Goal: Task Accomplishment & Management: Use online tool/utility

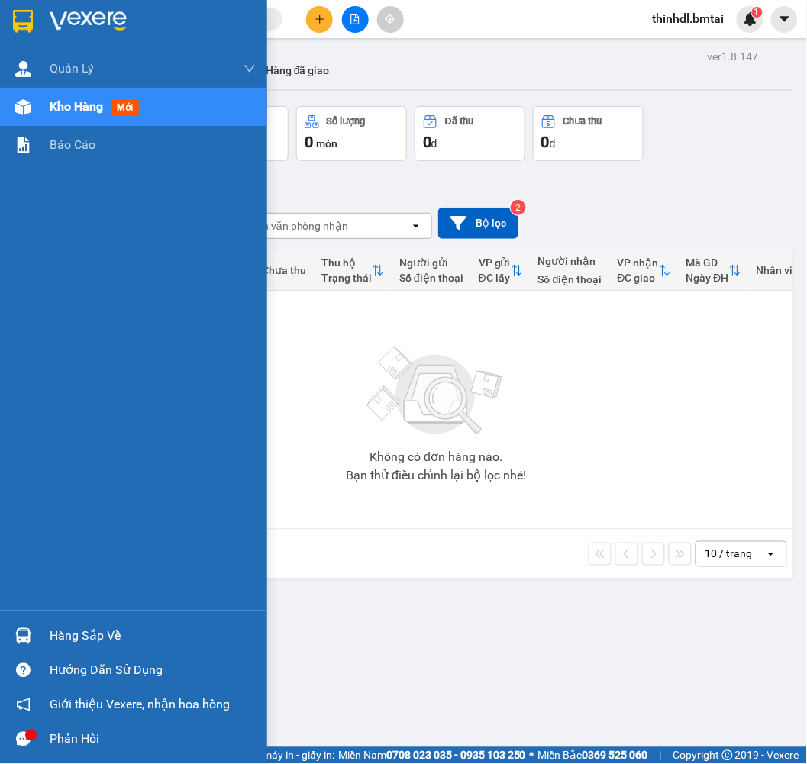
click at [128, 644] on div "Hàng sắp về" at bounding box center [153, 636] width 206 height 23
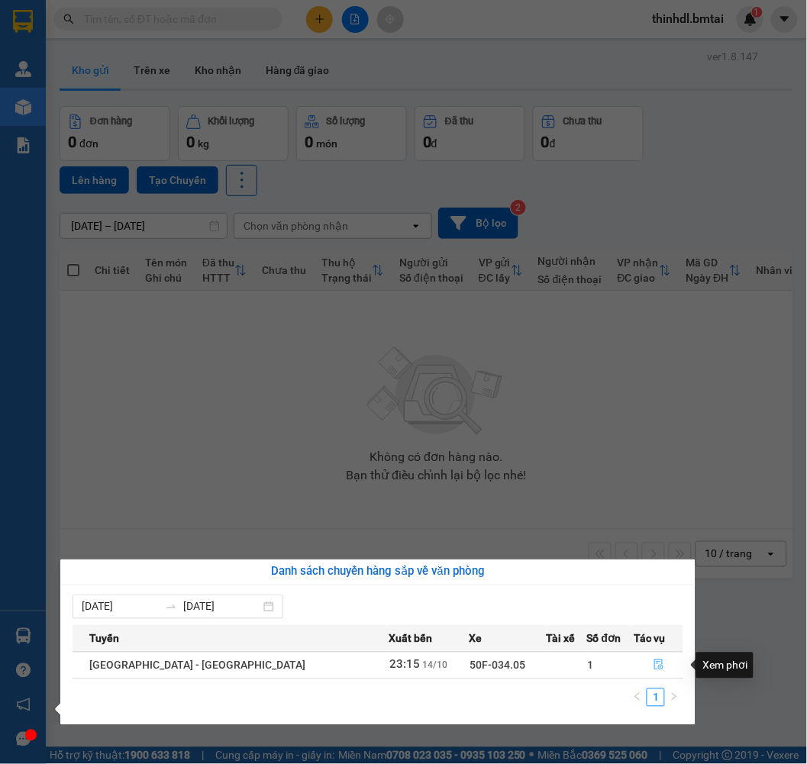
click at [654, 662] on icon "file-done" at bounding box center [659, 665] width 11 height 11
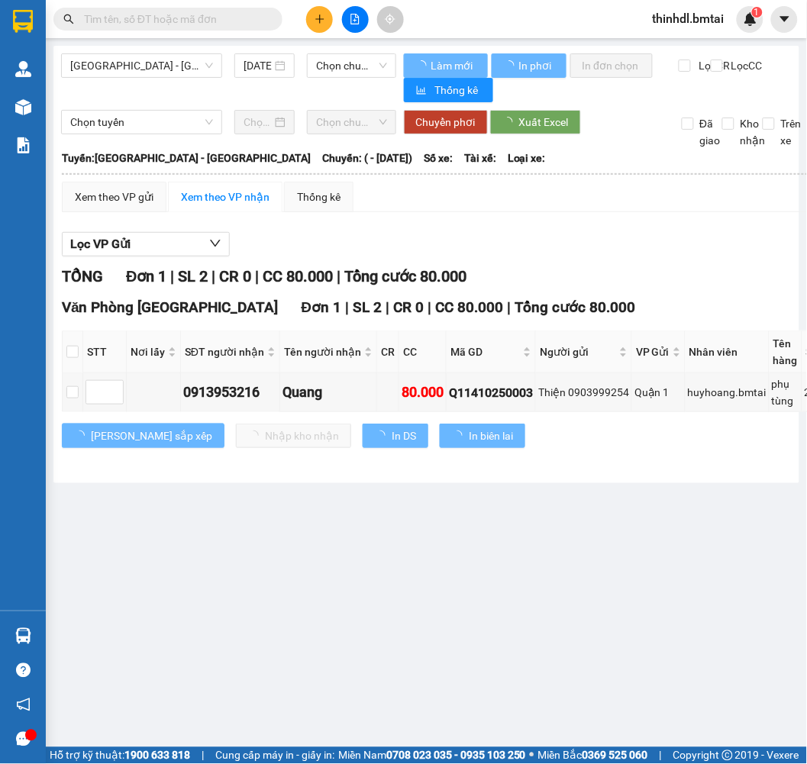
type input "[DATE]"
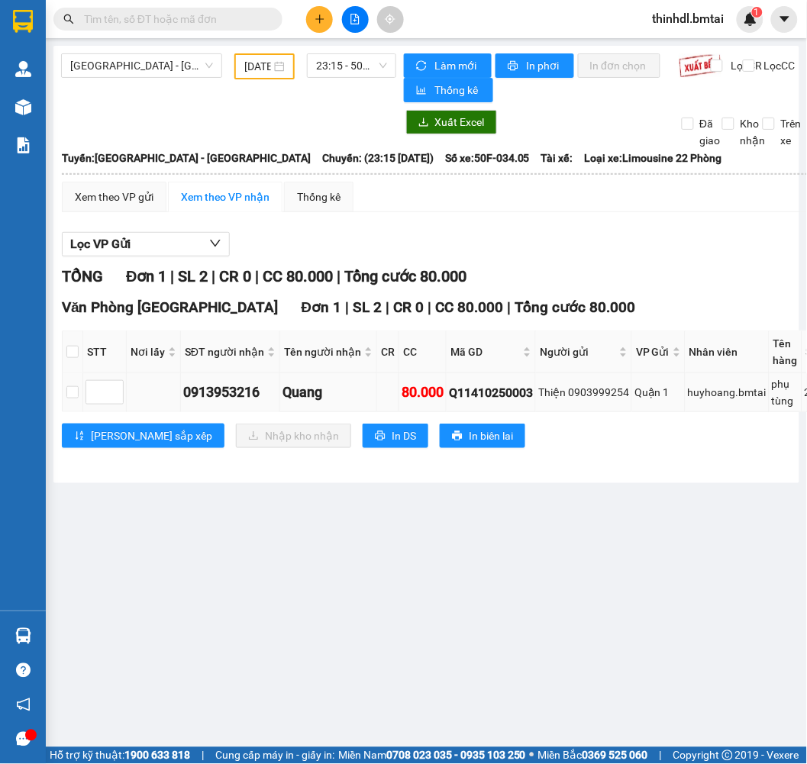
click at [63, 399] on td at bounding box center [73, 392] width 21 height 39
click at [67, 391] on input "checkbox" at bounding box center [72, 392] width 12 height 12
checkbox input "true"
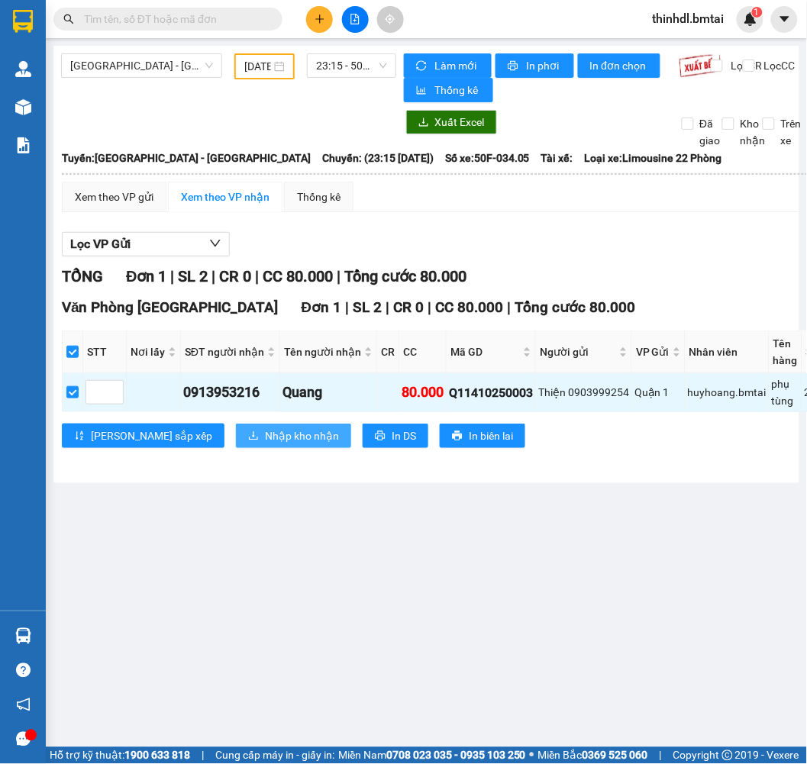
click at [265, 437] on span "Nhập kho nhận" at bounding box center [302, 436] width 74 height 17
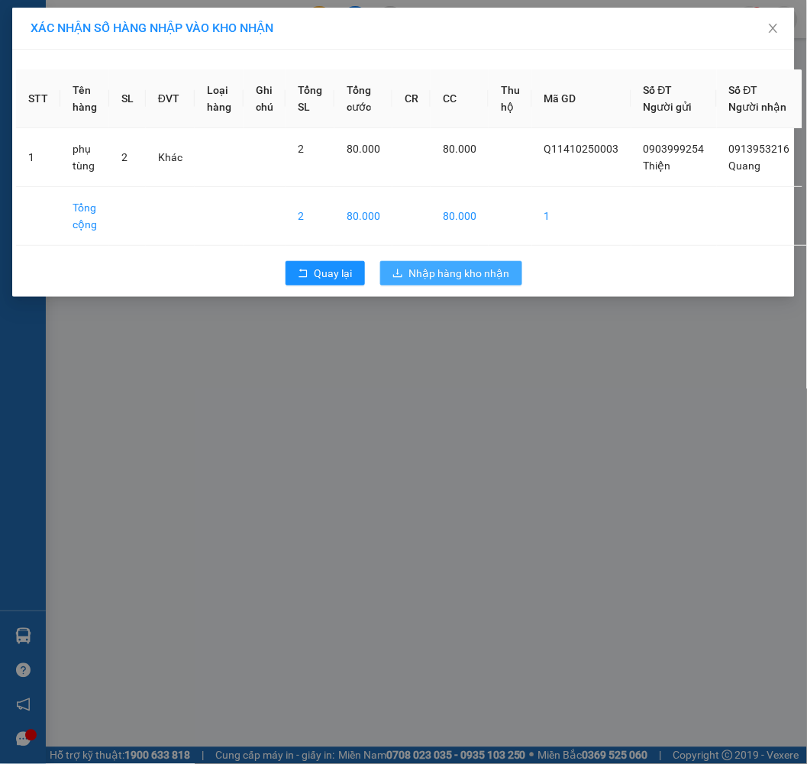
click at [431, 282] on span "Nhập hàng kho nhận" at bounding box center [459, 273] width 101 height 17
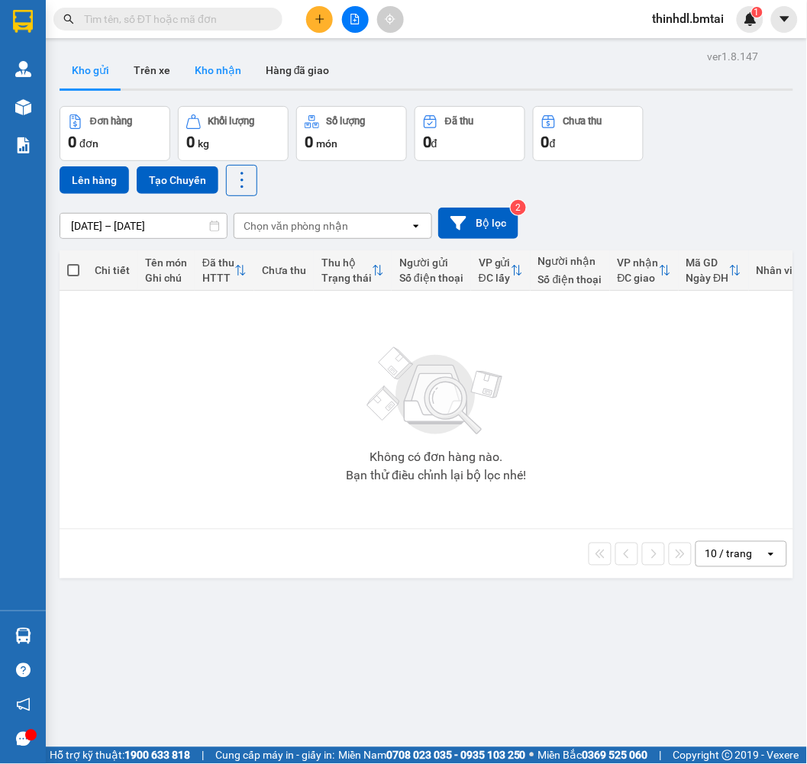
click at [197, 64] on button "Kho nhận" at bounding box center [218, 70] width 71 height 37
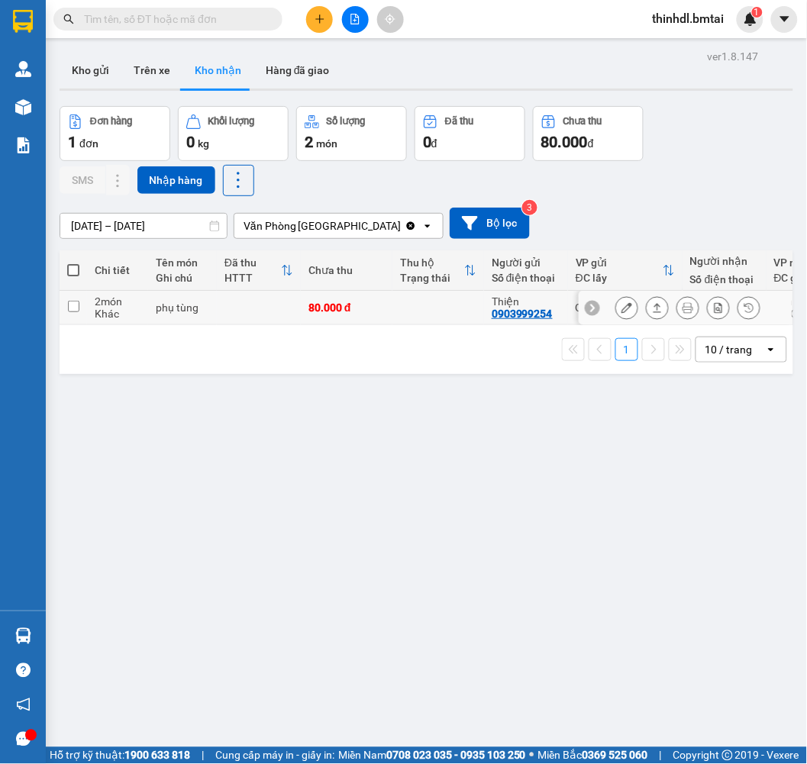
click at [89, 314] on td "2 món Khác" at bounding box center [117, 308] width 61 height 34
checkbox input "true"
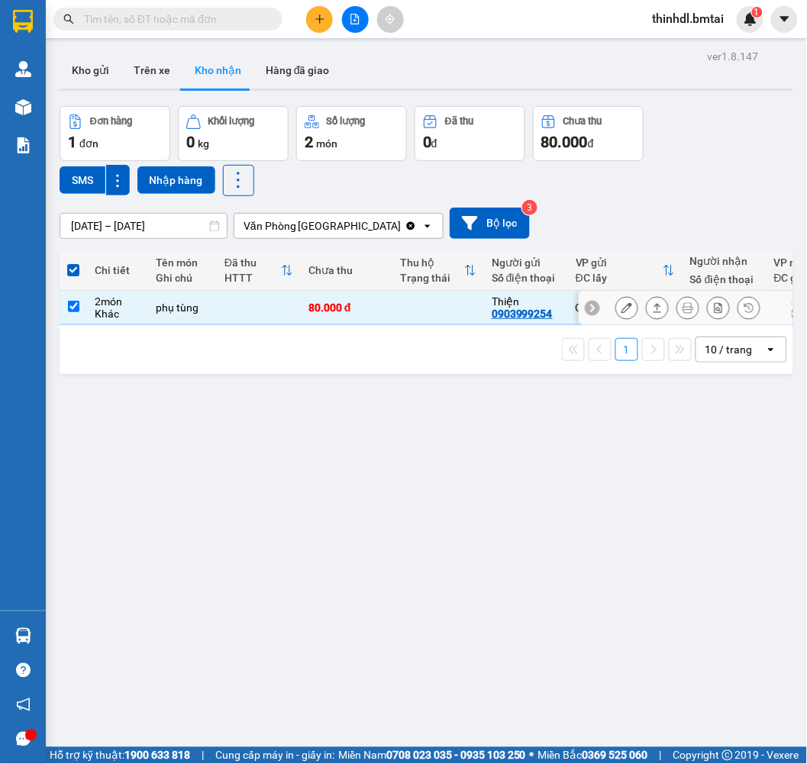
click at [647, 307] on button at bounding box center [657, 308] width 21 height 27
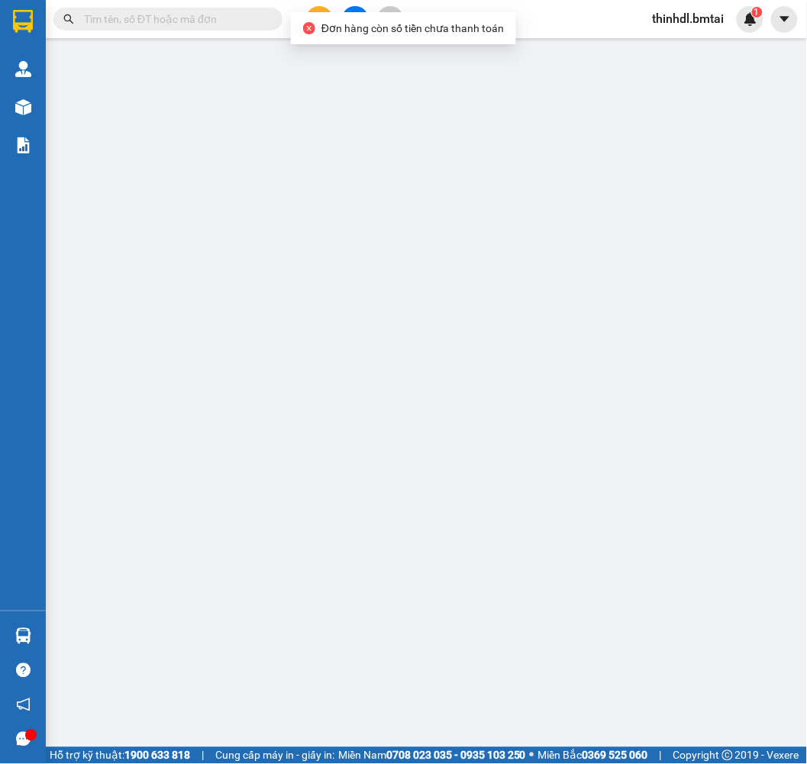
type input "0903999254"
type input "Thiện"
type input "0913953216"
type input "Quang"
type input "80.000"
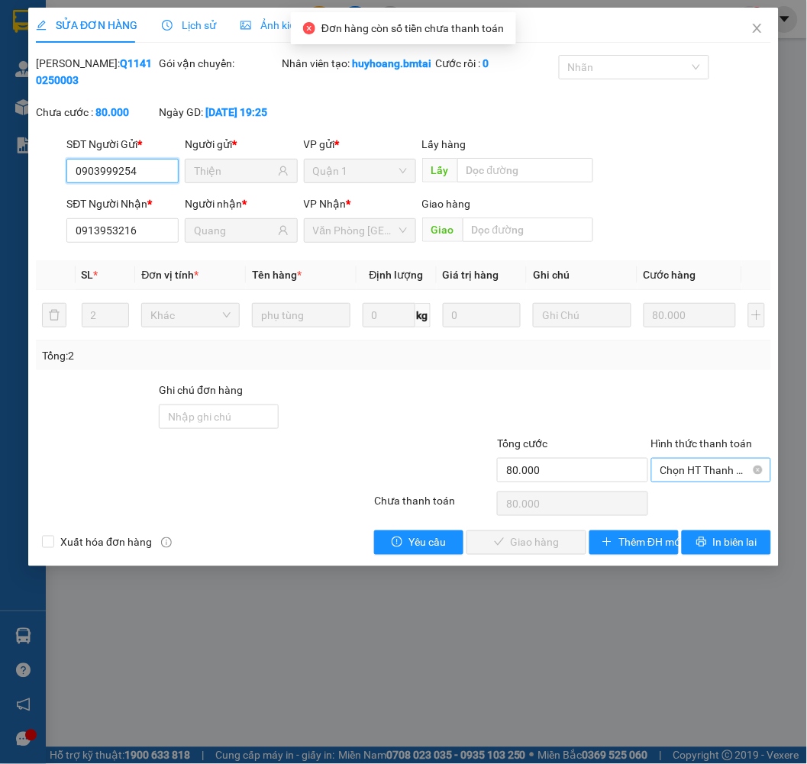
click at [691, 483] on div "Chọn HT Thanh Toán" at bounding box center [711, 470] width 120 height 24
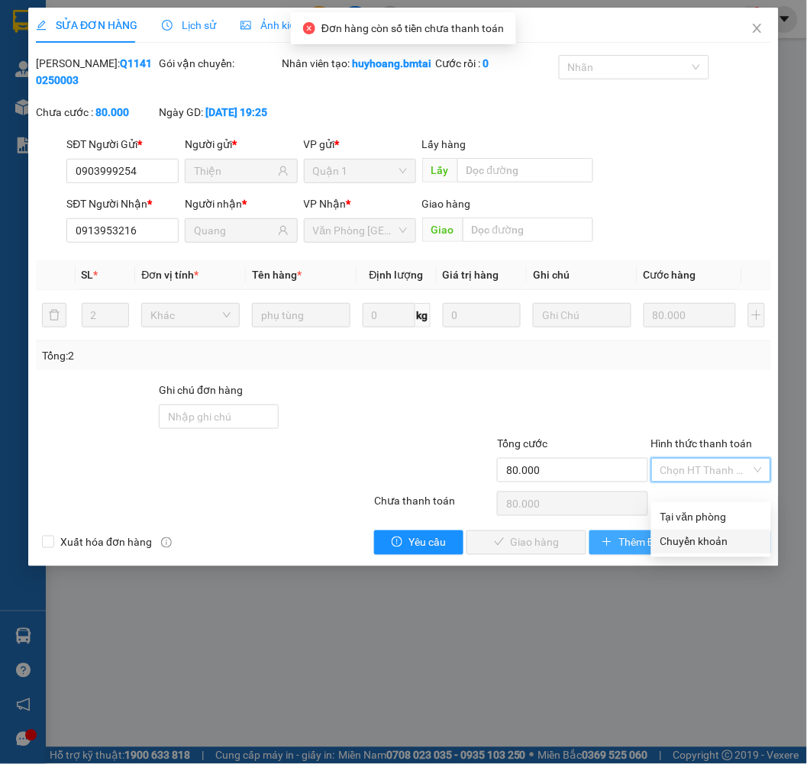
drag, startPoint x: 696, startPoint y: 541, endPoint x: 670, endPoint y: 551, distance: 27.8
click at [696, 542] on div "Chuyển khoản" at bounding box center [712, 542] width 102 height 17
type input "0"
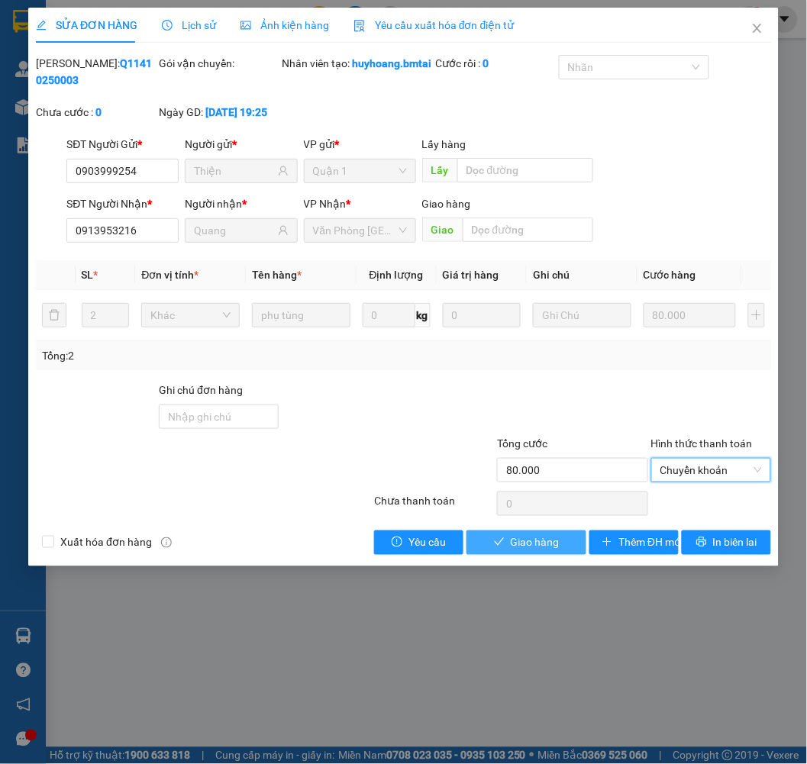
click at [552, 551] on span "Giao hàng" at bounding box center [535, 543] width 49 height 17
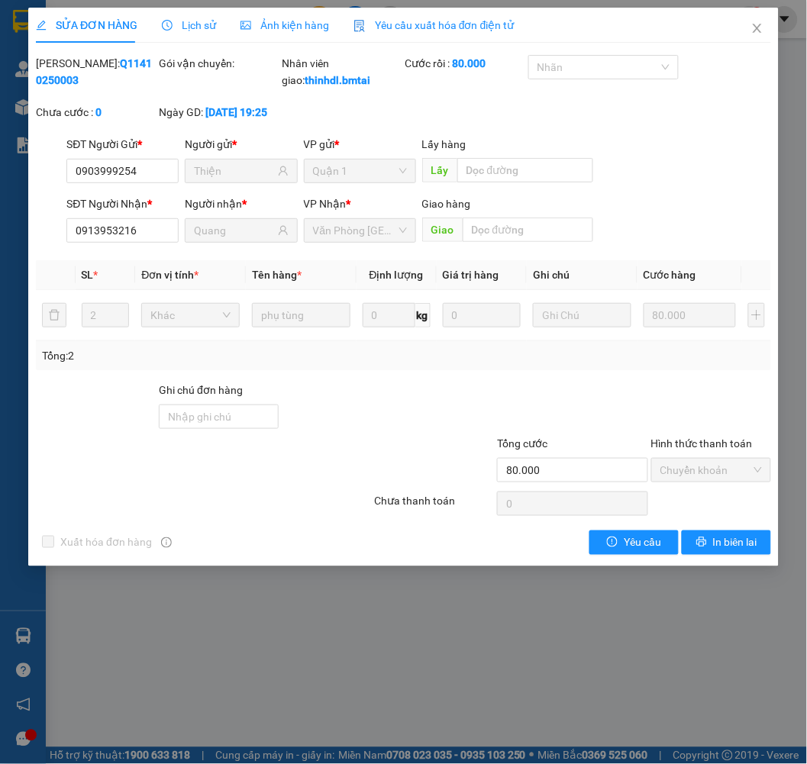
click at [157, 619] on div "SỬA ĐƠN HÀNG Lịch sử Ảnh kiện hàng Yêu cầu xuất hóa đơn điện tử Total Paid Fee …" at bounding box center [403, 382] width 807 height 764
